Goal: Task Accomplishment & Management: Use online tool/utility

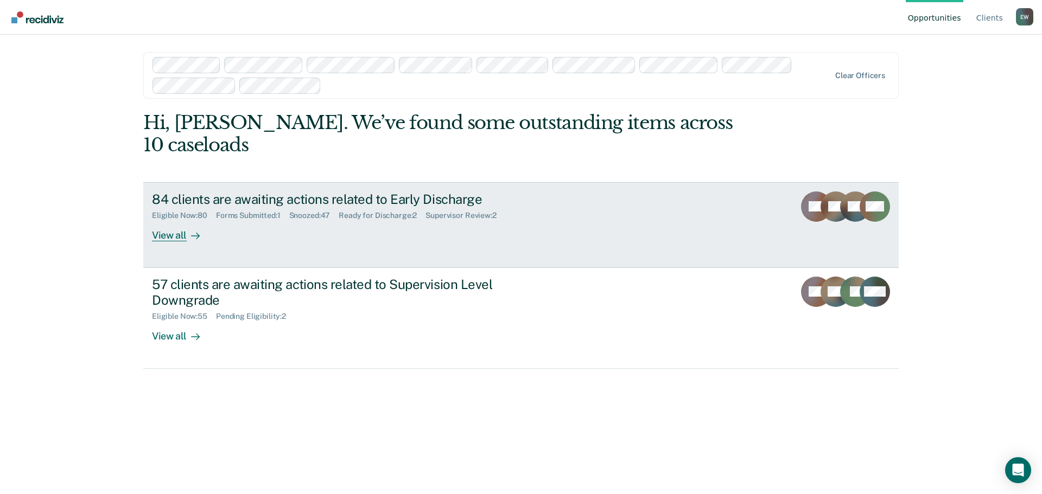
click at [180, 220] on div "View all" at bounding box center [182, 230] width 61 height 21
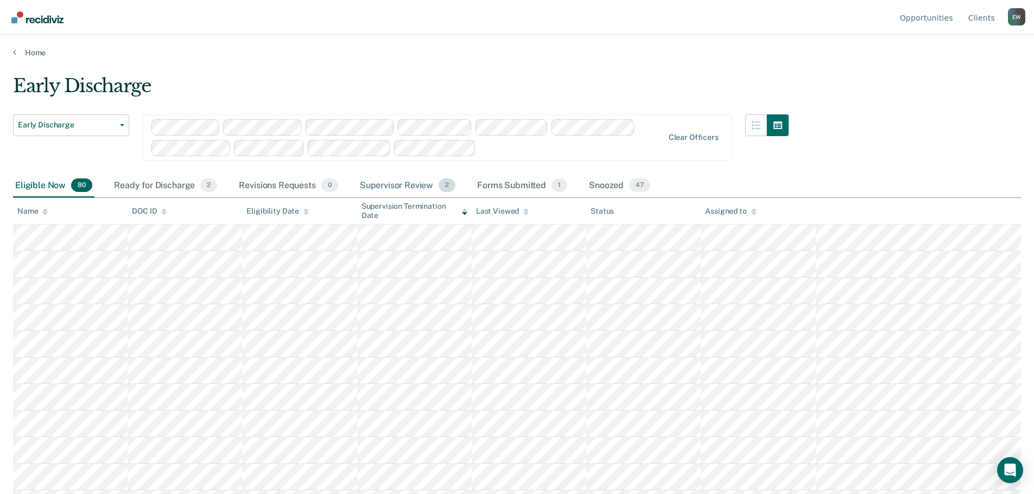
click at [413, 181] on div "Supervisor Review 2" at bounding box center [408, 186] width 100 height 24
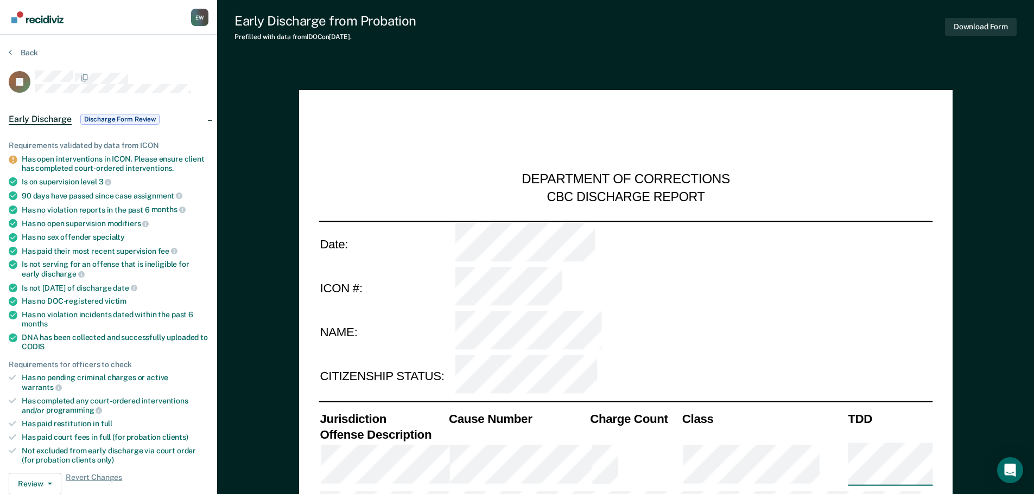
type textarea "x"
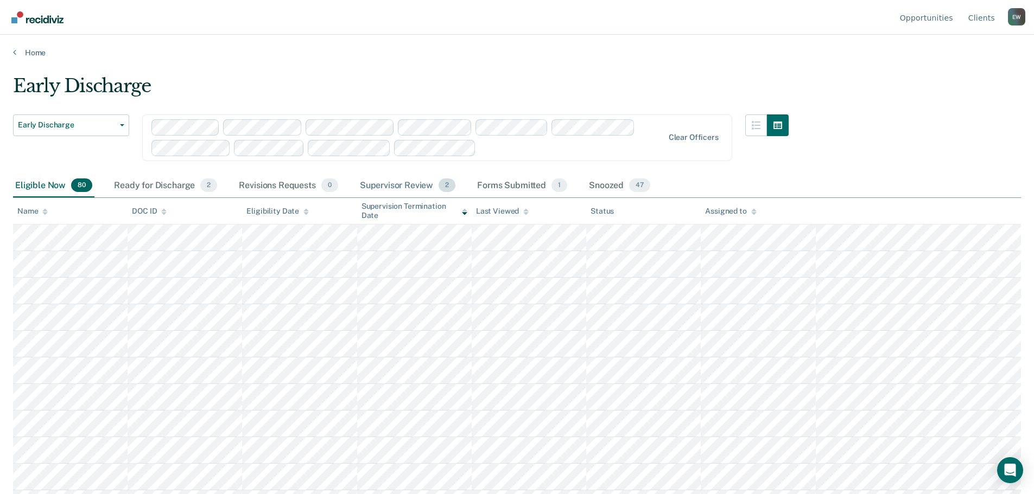
click at [388, 187] on div "Supervisor Review 2" at bounding box center [408, 186] width 100 height 24
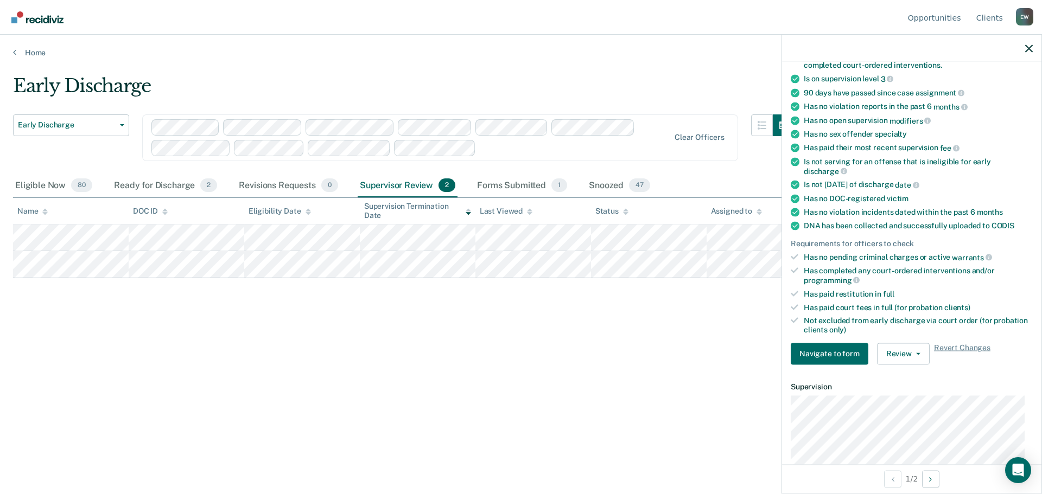
scroll to position [109, 0]
click at [915, 353] on button "Review" at bounding box center [903, 353] width 53 height 22
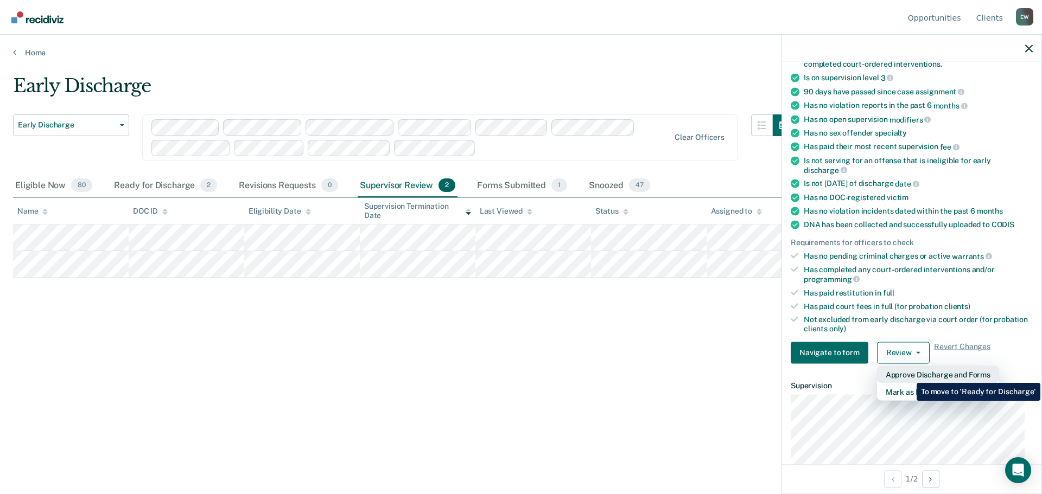
click at [908, 375] on button "Approve Discharge and Forms" at bounding box center [938, 374] width 122 height 17
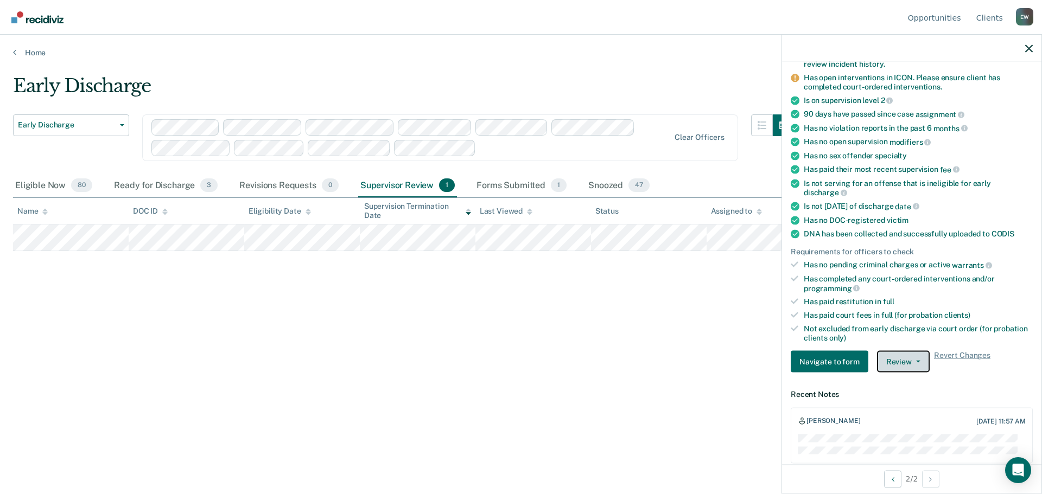
click at [908, 363] on button "Review" at bounding box center [903, 362] width 53 height 22
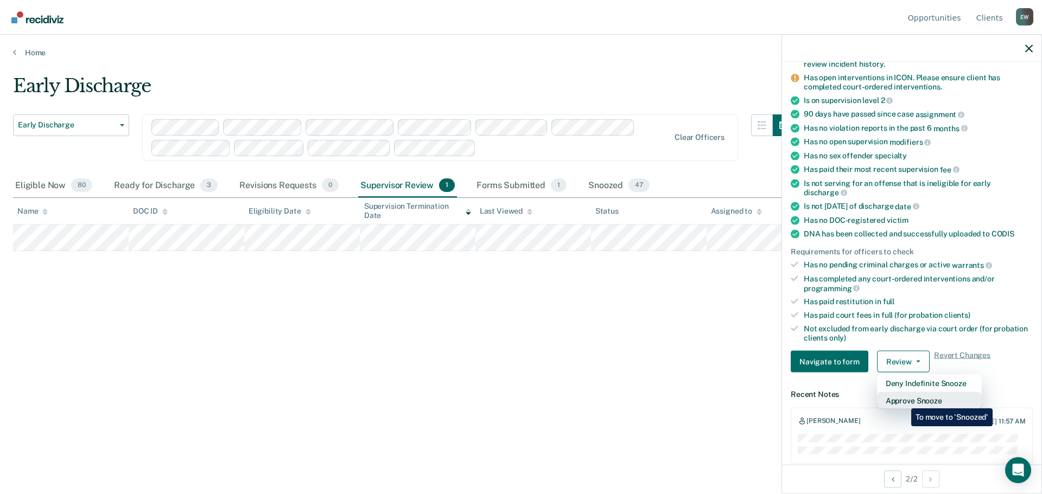
click at [903, 401] on button "Approve Snooze" at bounding box center [929, 400] width 105 height 17
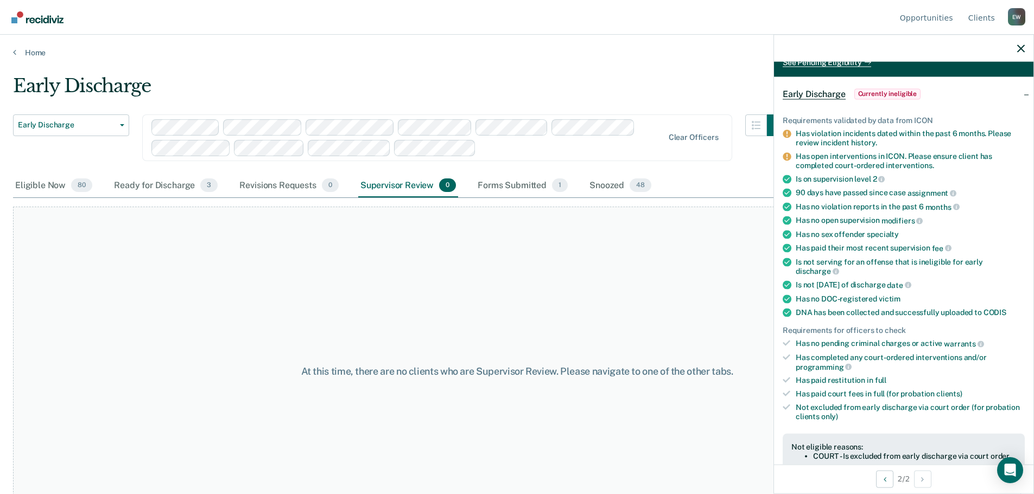
scroll to position [176, 0]
